Goal: Transaction & Acquisition: Purchase product/service

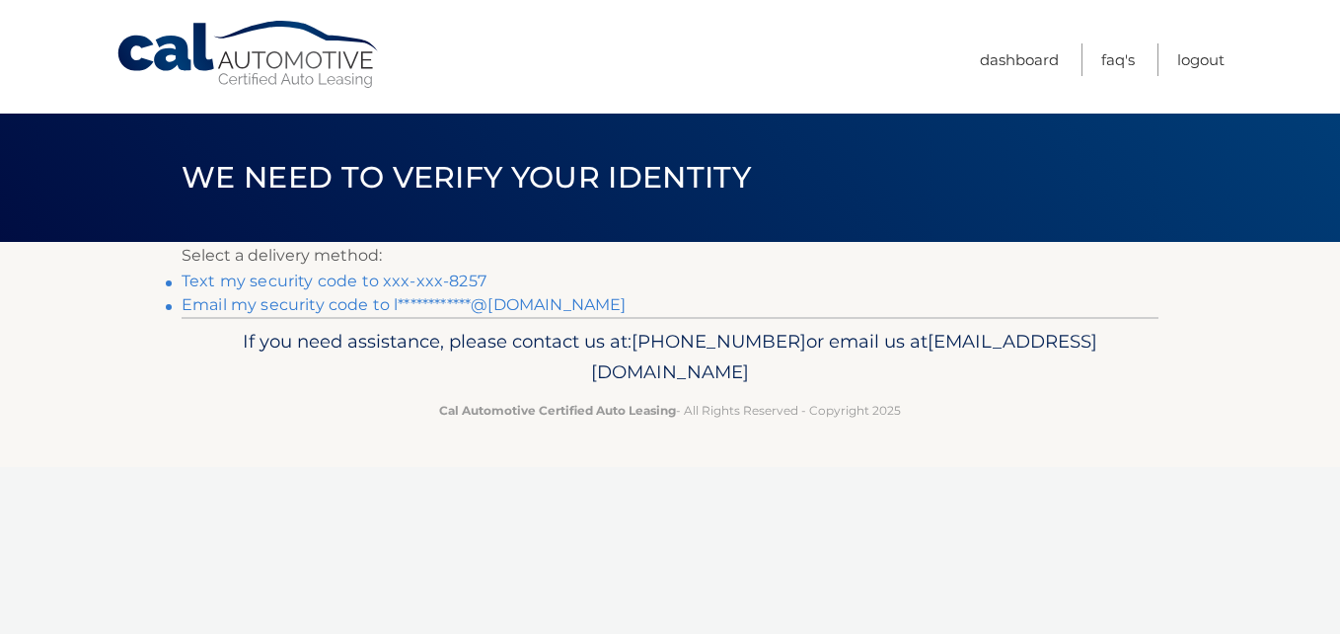
click at [427, 281] on link "Text my security code to xxx-xxx-8257" at bounding box center [334, 280] width 305 height 19
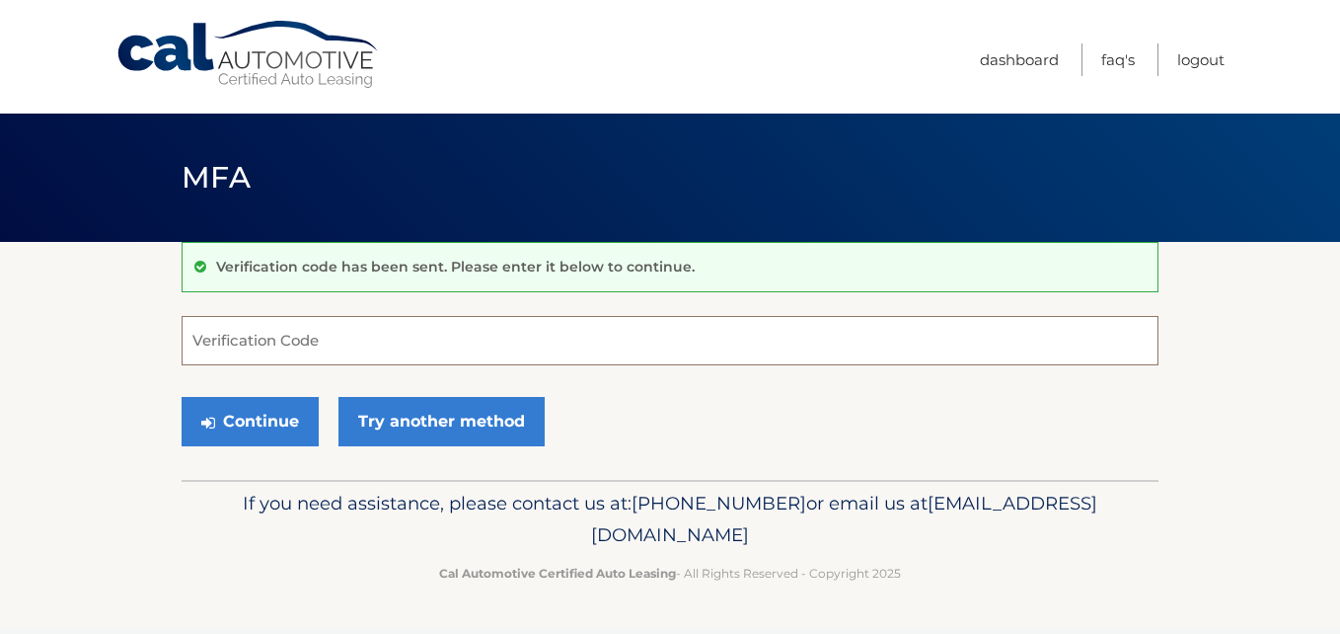
click at [405, 334] on input "Verification Code" at bounding box center [670, 340] width 977 height 49
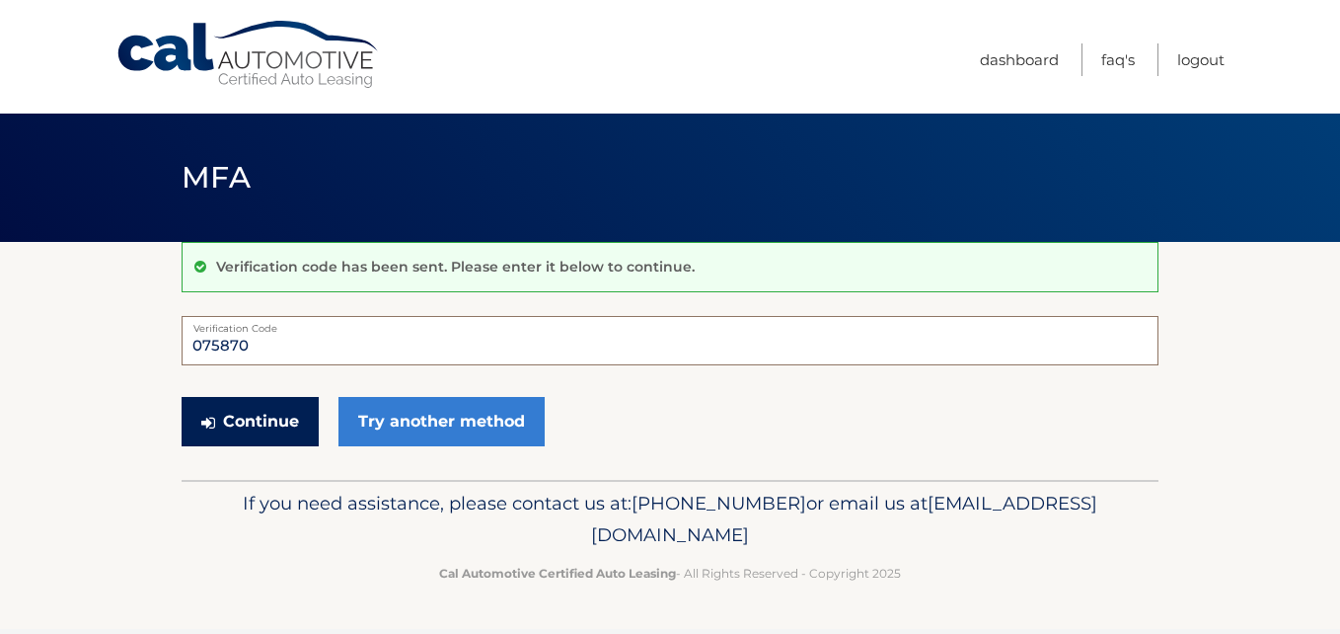
type input "075870"
click at [259, 413] on button "Continue" at bounding box center [250, 421] width 137 height 49
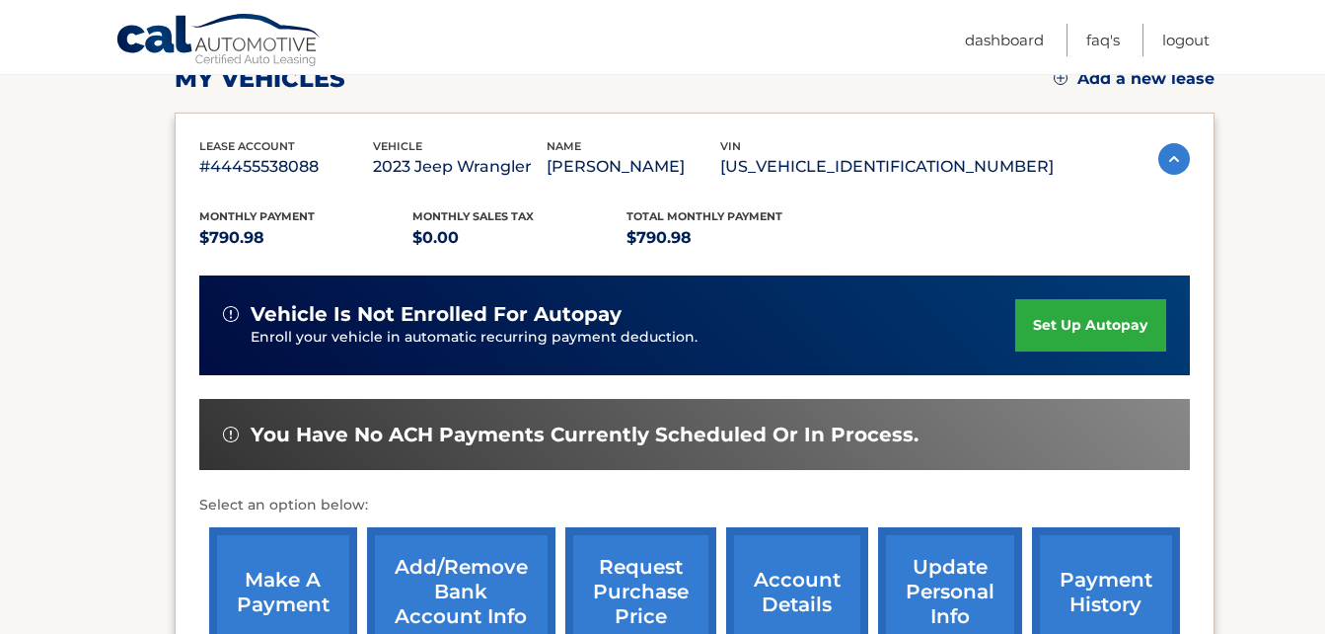
scroll to position [395, 0]
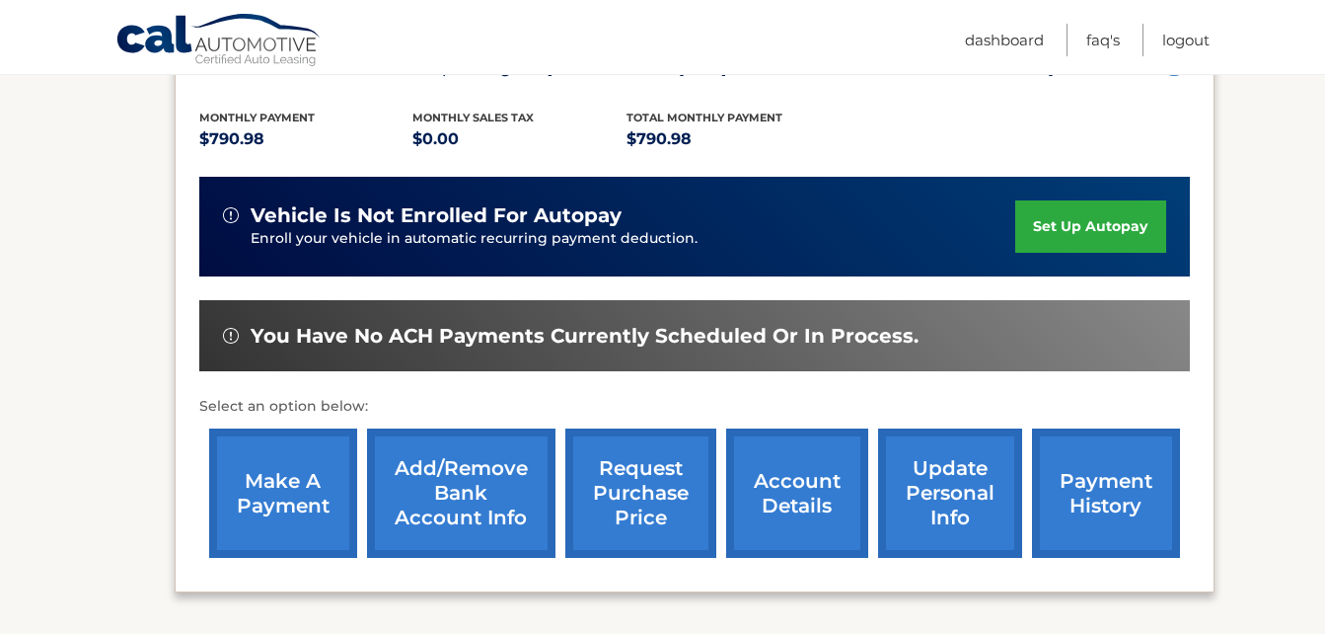
click at [284, 501] on link "make a payment" at bounding box center [283, 492] width 148 height 129
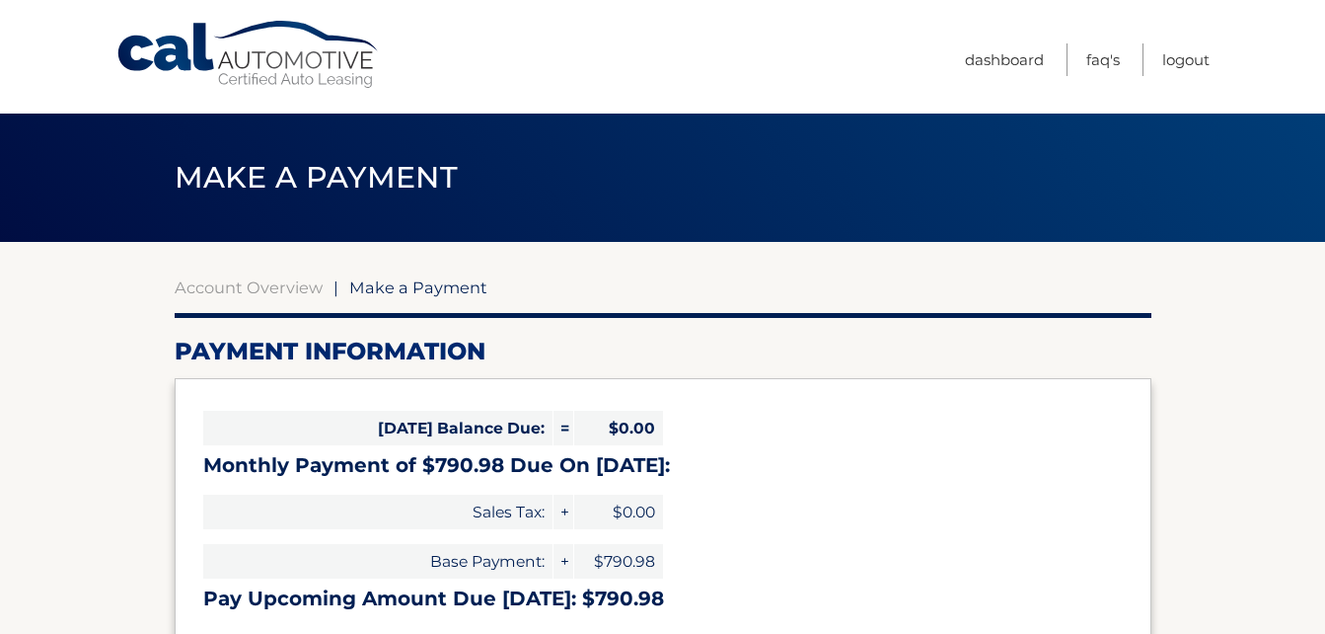
select select "YzA5MjQzMTMtZGYxNS00NWFiLTk4NmQtNDkzNmU5ZDlkOTA0"
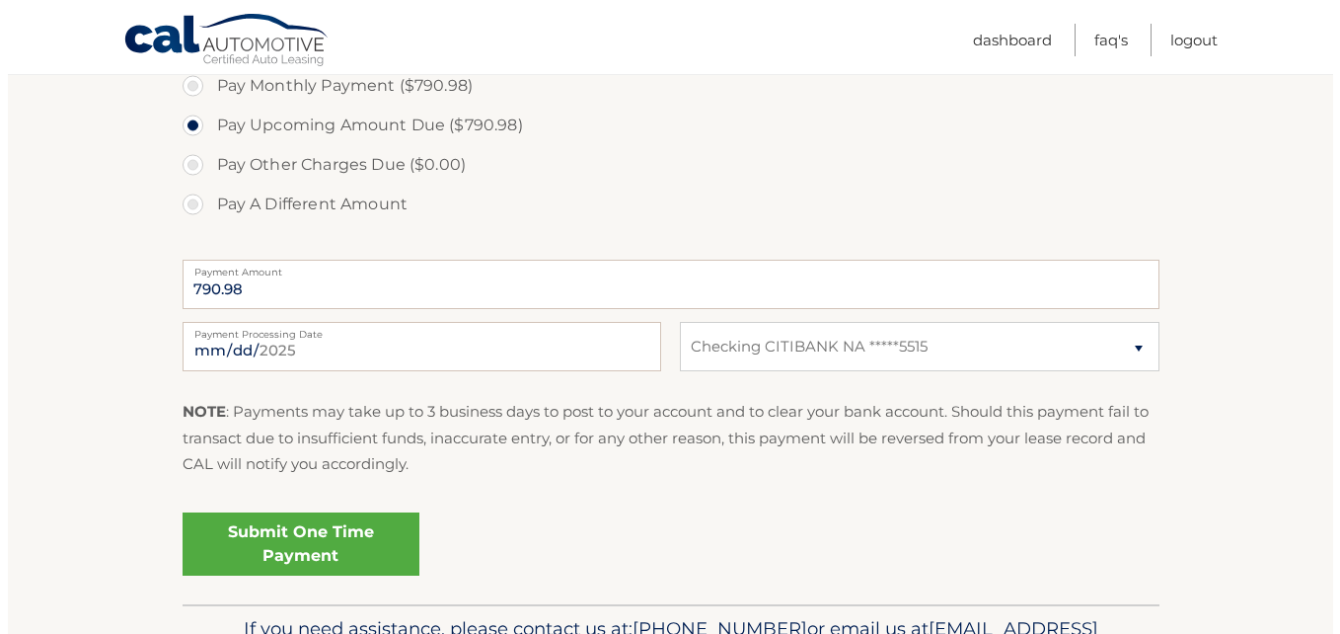
scroll to position [691, 0]
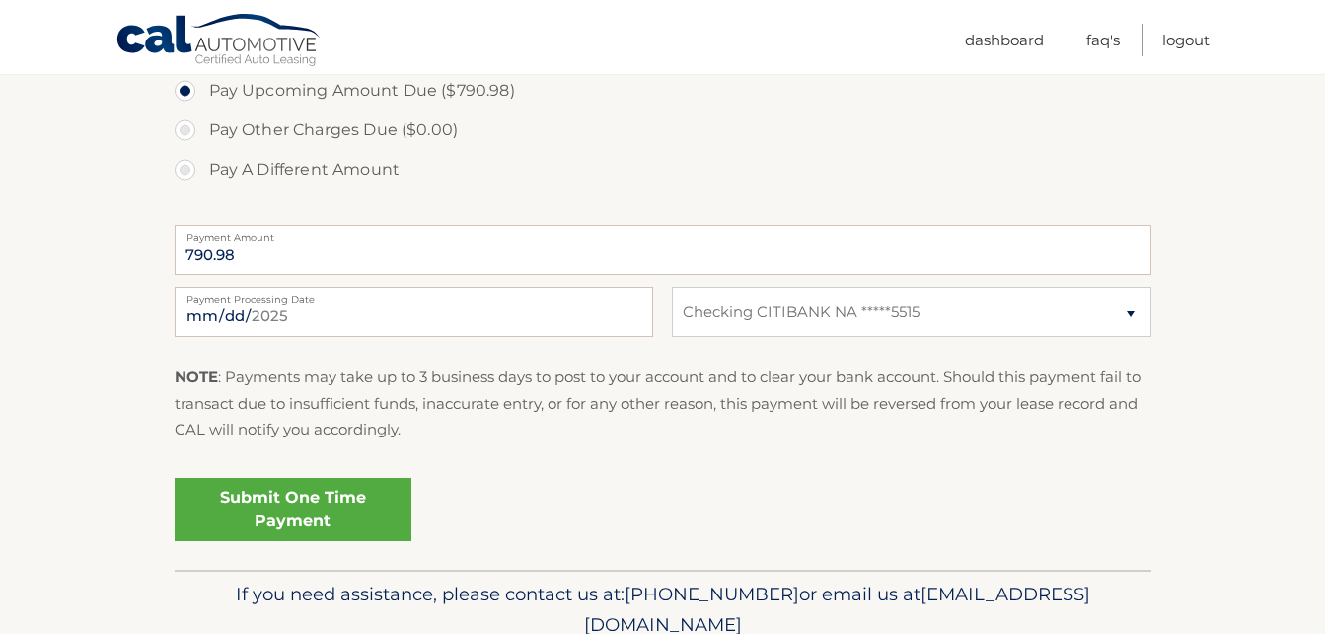
click at [310, 496] on link "Submit One Time Payment" at bounding box center [293, 509] width 237 height 63
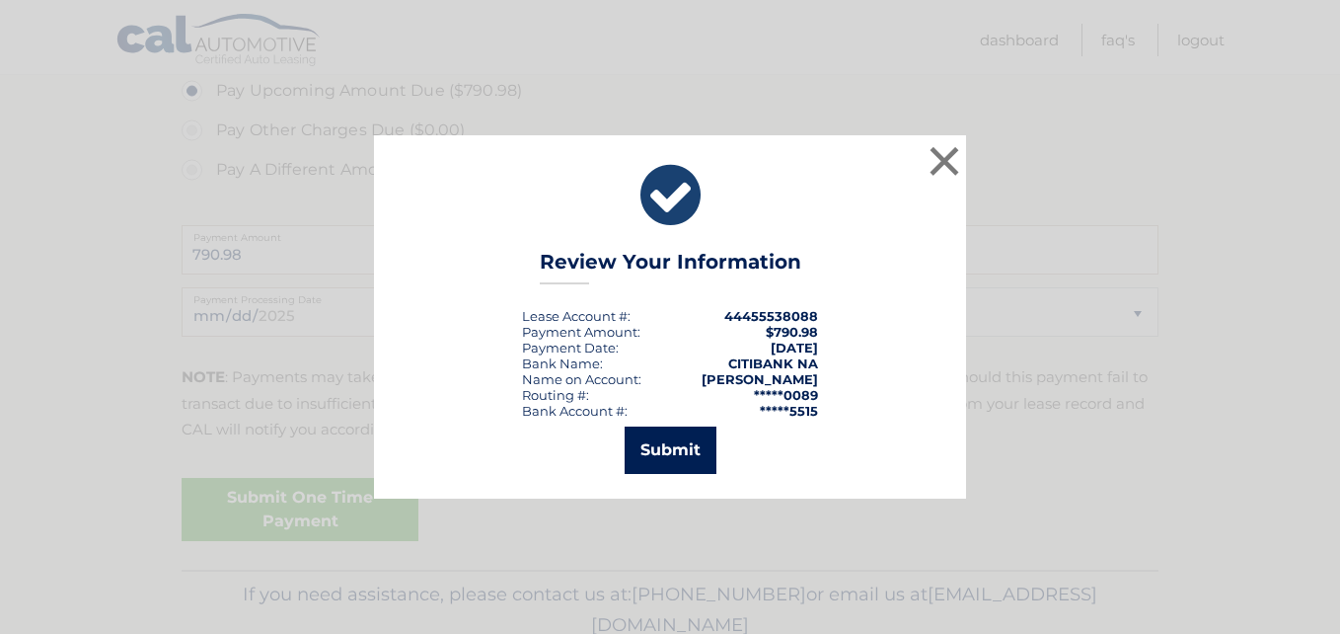
click at [660, 449] on button "Submit" at bounding box center [671, 449] width 92 height 47
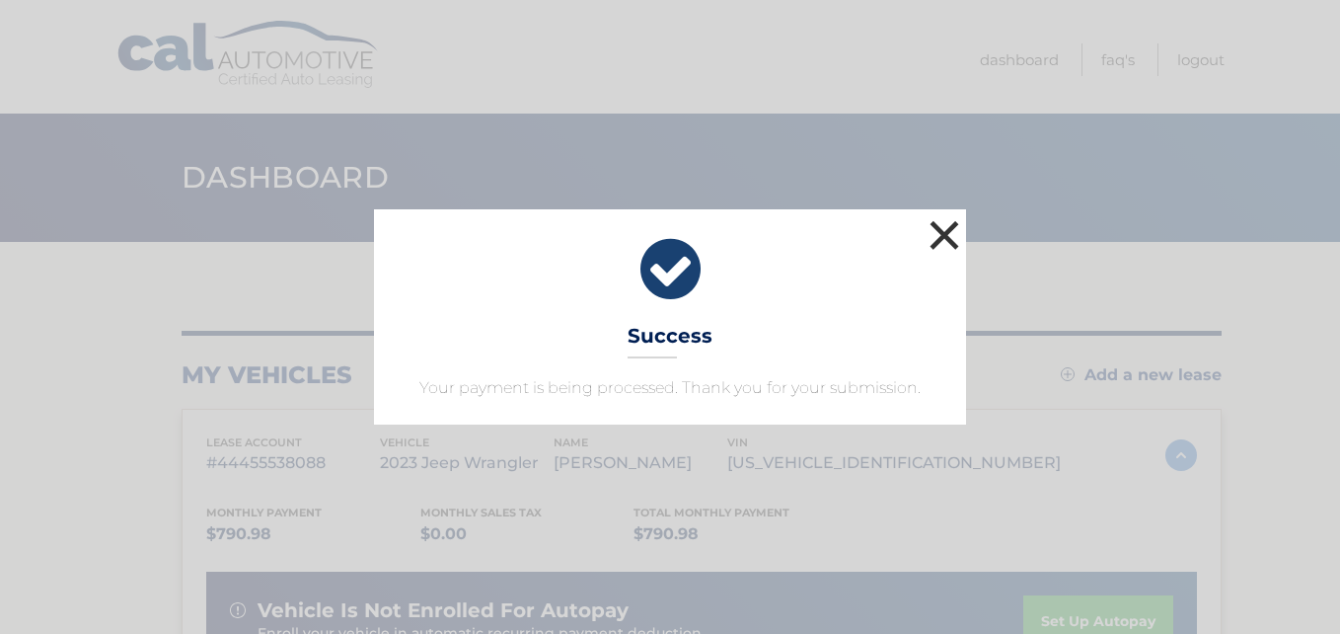
click at [941, 225] on button "×" at bounding box center [944, 234] width 39 height 39
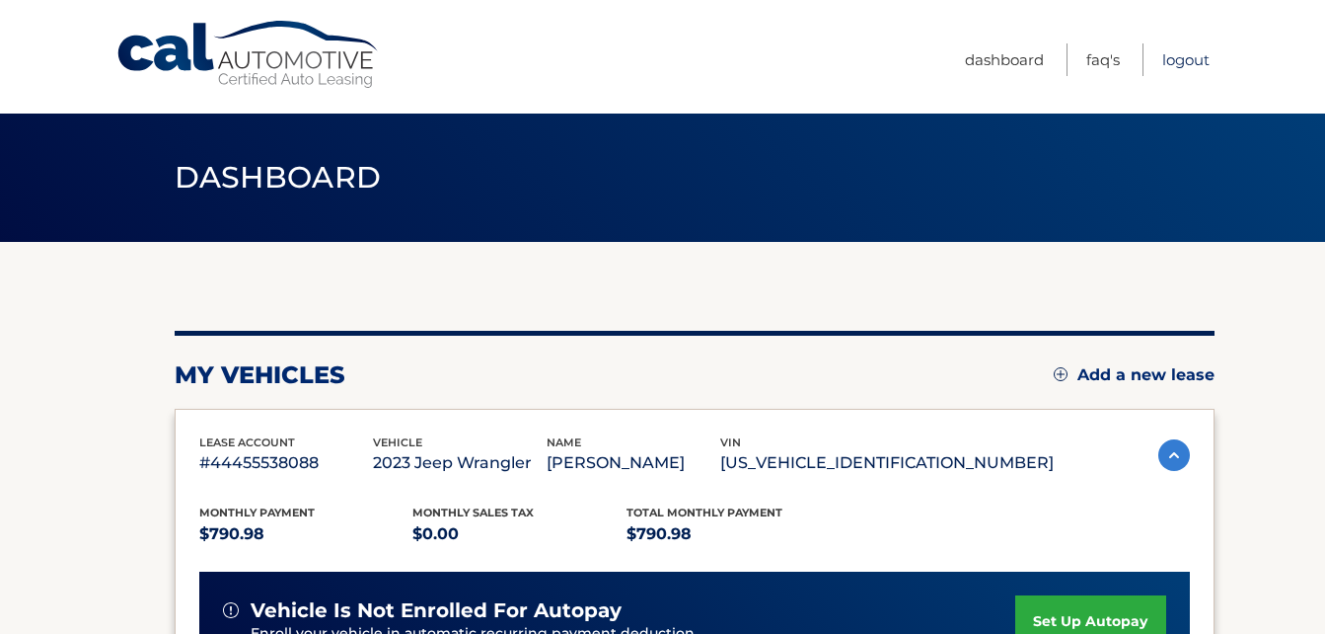
click at [1185, 61] on link "Logout" at bounding box center [1186, 59] width 47 height 33
